Goal: Information Seeking & Learning: Learn about a topic

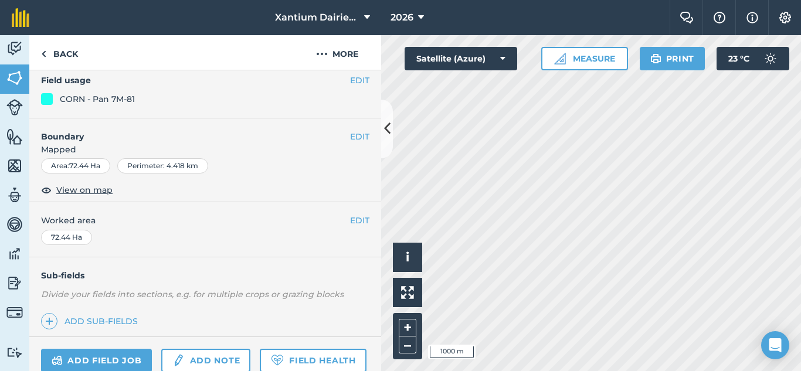
scroll to position [262, 0]
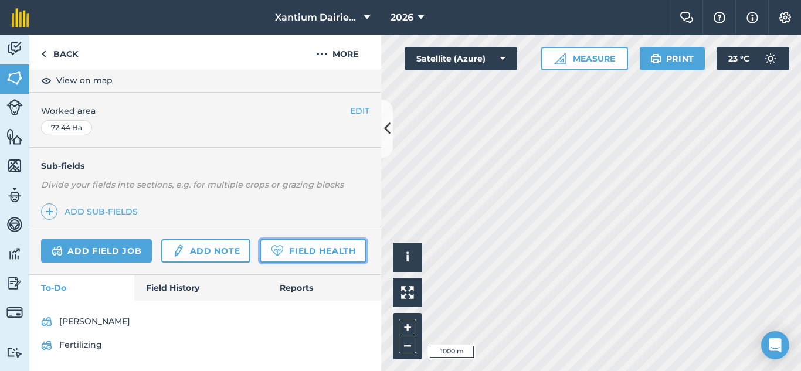
click at [260, 254] on link "Field Health" at bounding box center [313, 250] width 106 height 23
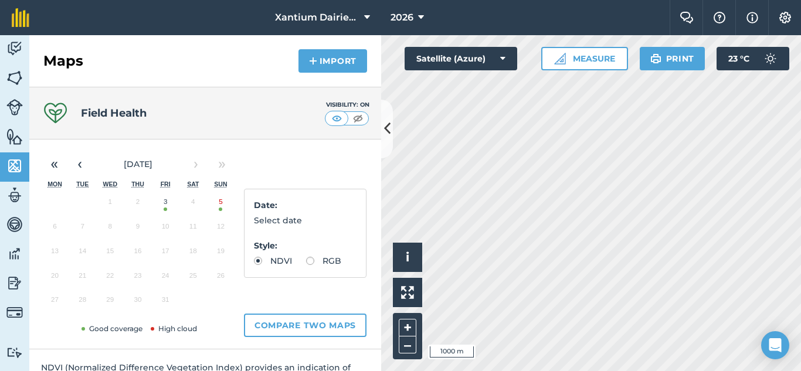
click at [218, 205] on button "5" at bounding box center [221, 204] width 28 height 25
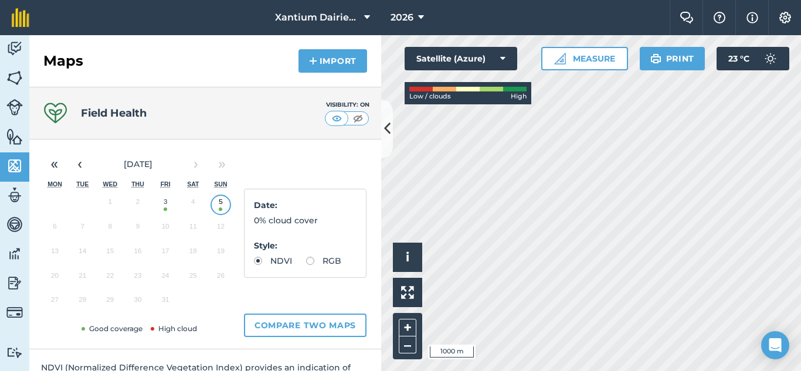
click at [306, 265] on label "RGB" at bounding box center [323, 261] width 35 height 8
radio input "true"
